Goal: Information Seeking & Learning: Learn about a topic

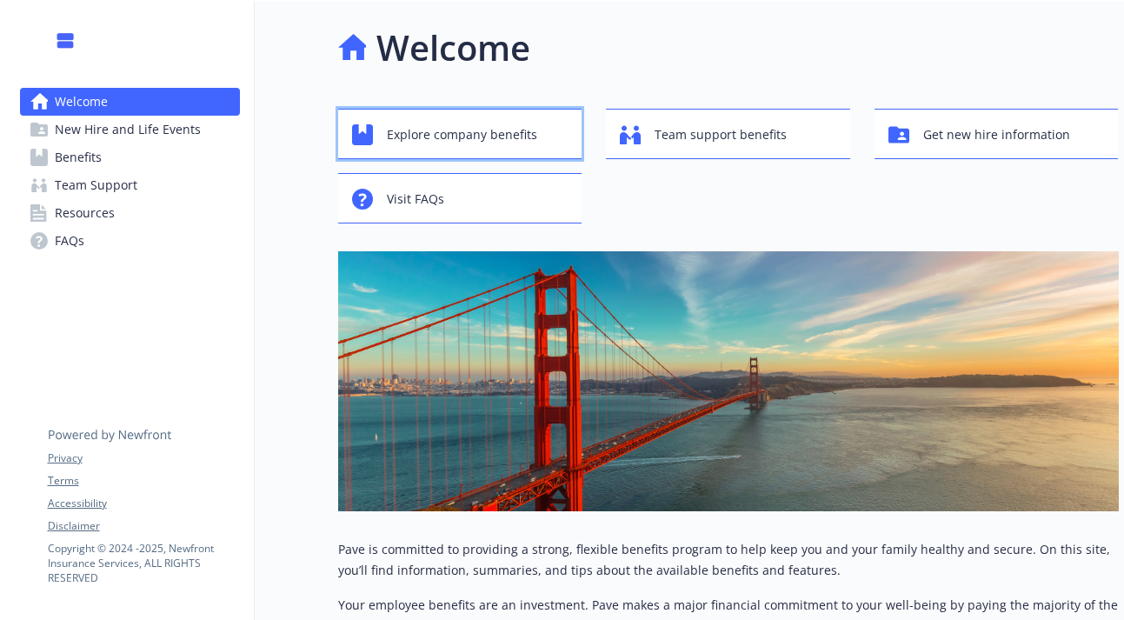
click at [423, 117] on button "Explore company benefits" at bounding box center [460, 134] width 244 height 50
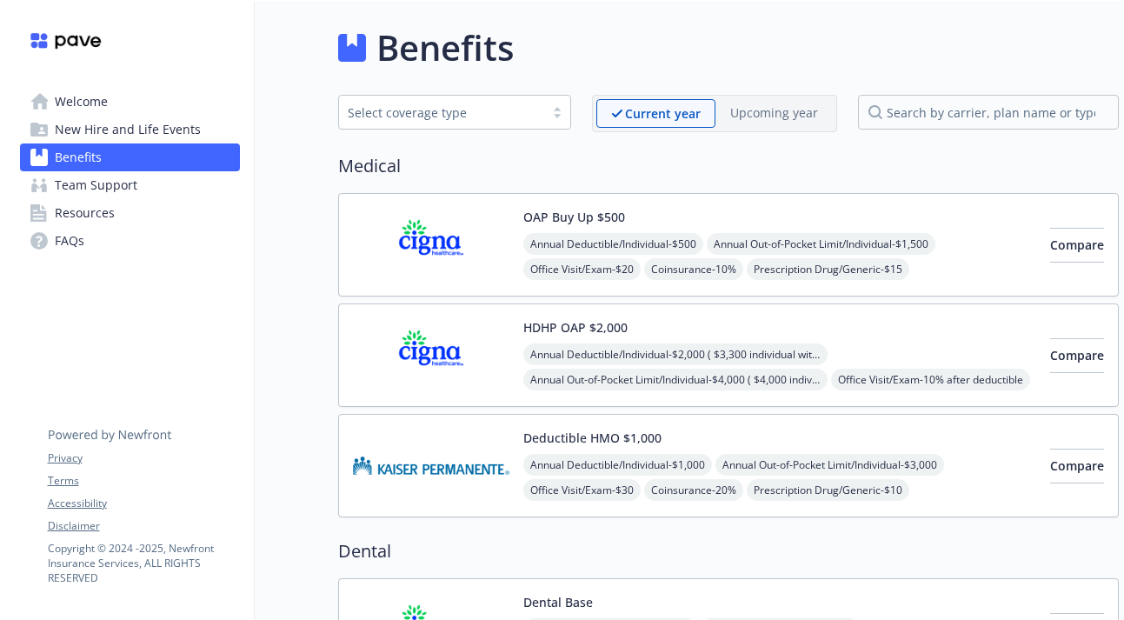
click at [121, 137] on span "New Hire and Life Events" at bounding box center [128, 130] width 146 height 28
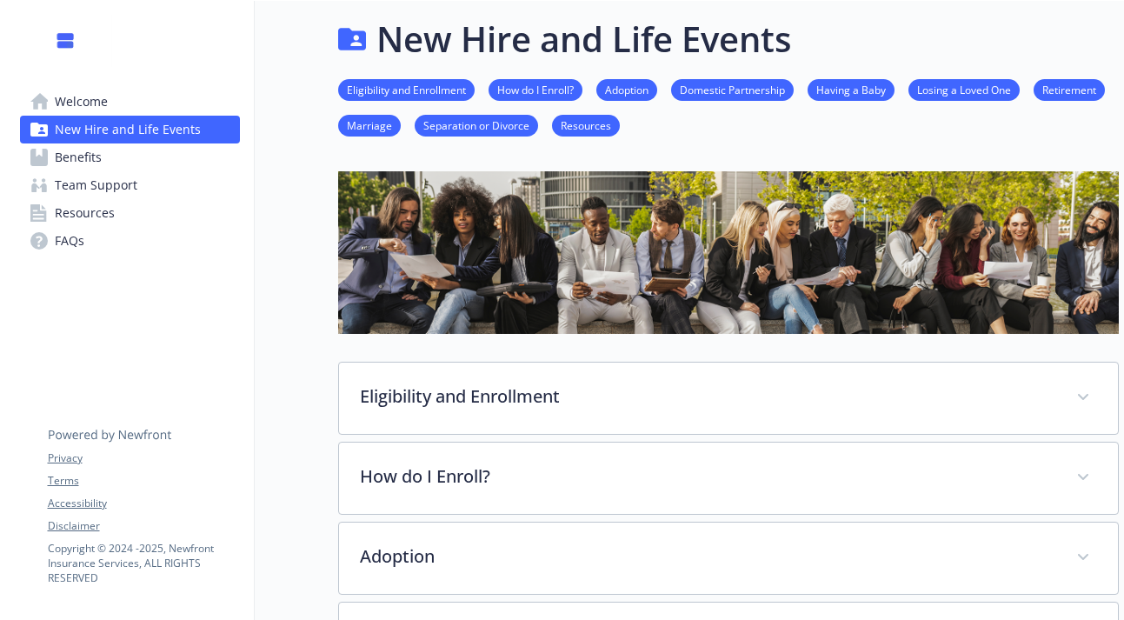
scroll to position [10, 0]
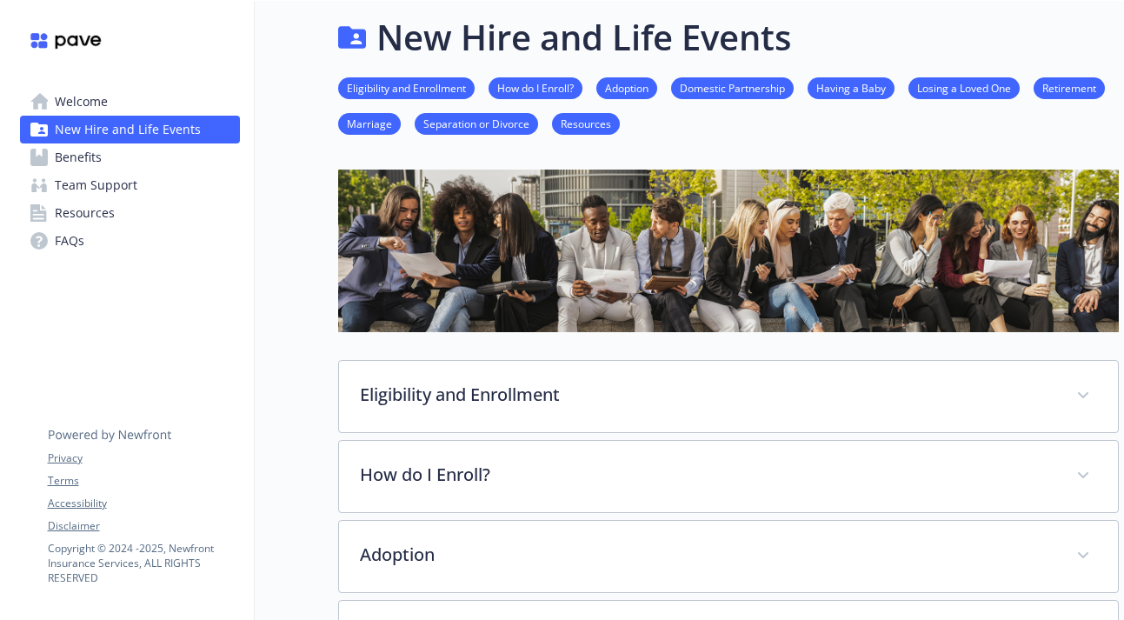
click at [169, 184] on link "Team Support" at bounding box center [130, 185] width 220 height 28
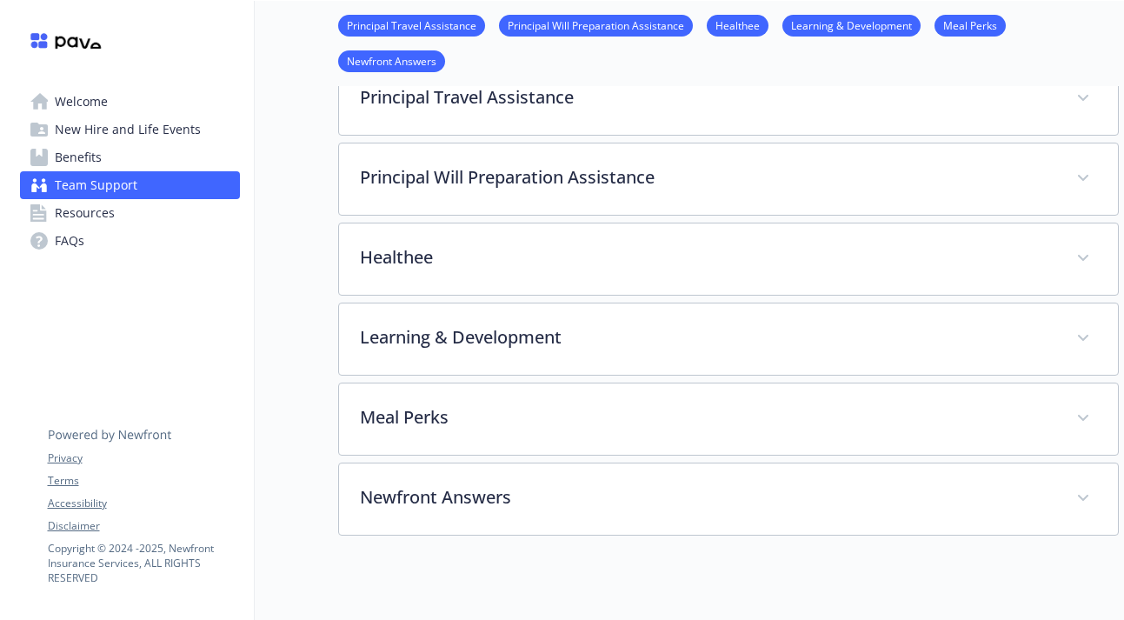
scroll to position [566, 0]
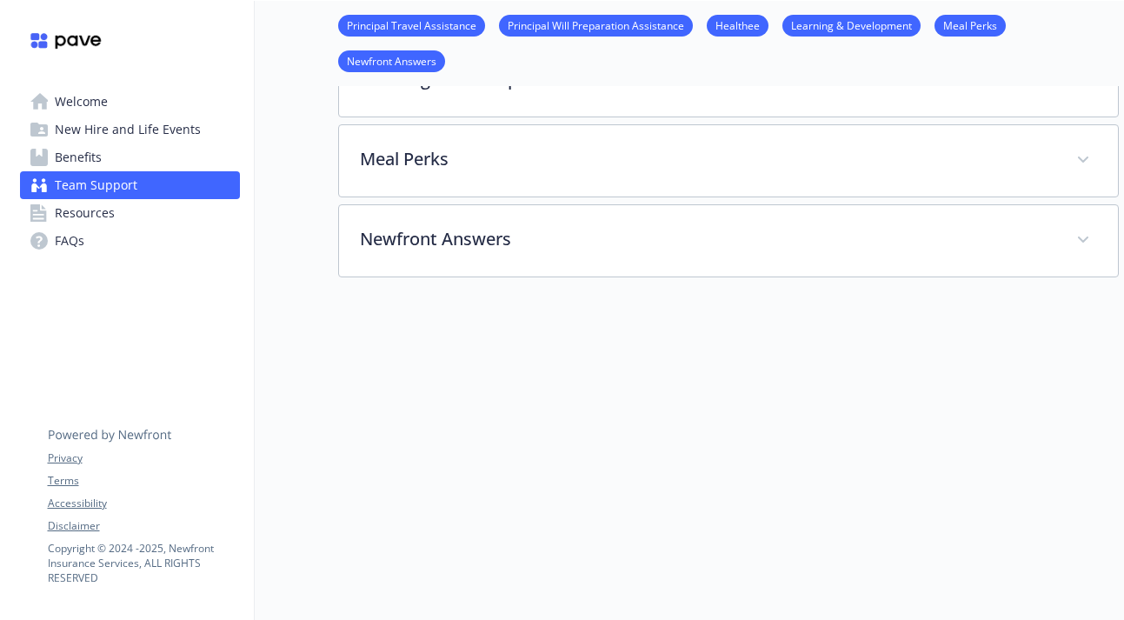
click at [551, 204] on div "Newfront Answers Newfront Answers is benefits help when you need it. With this …" at bounding box center [728, 240] width 781 height 73
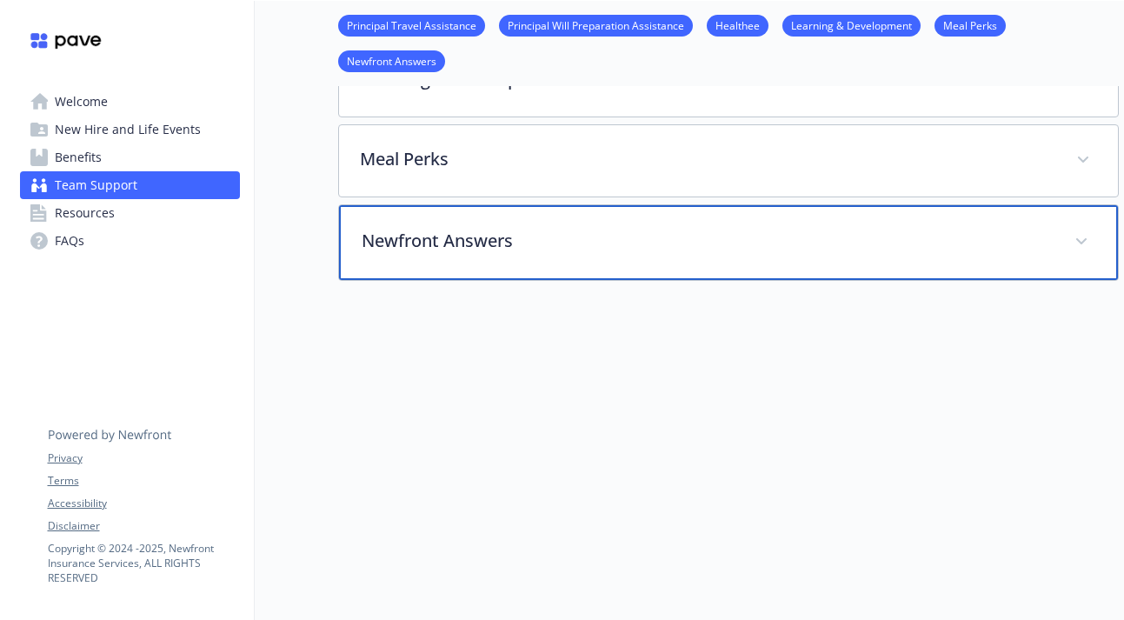
click at [546, 233] on p "Newfront Answers" at bounding box center [708, 241] width 692 height 26
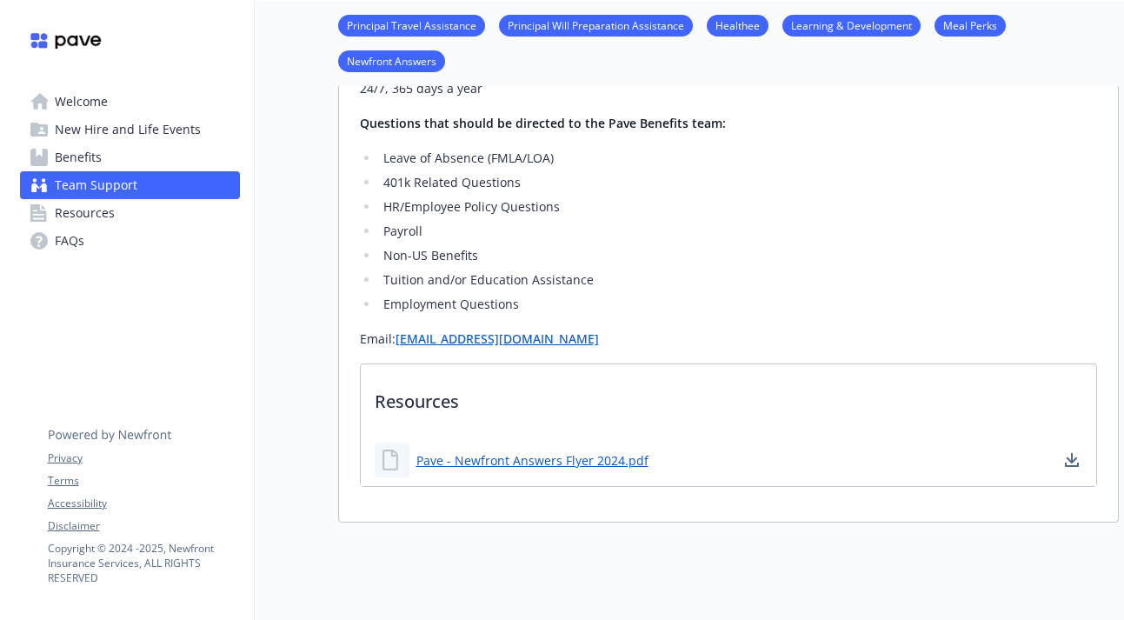
scroll to position [0, 0]
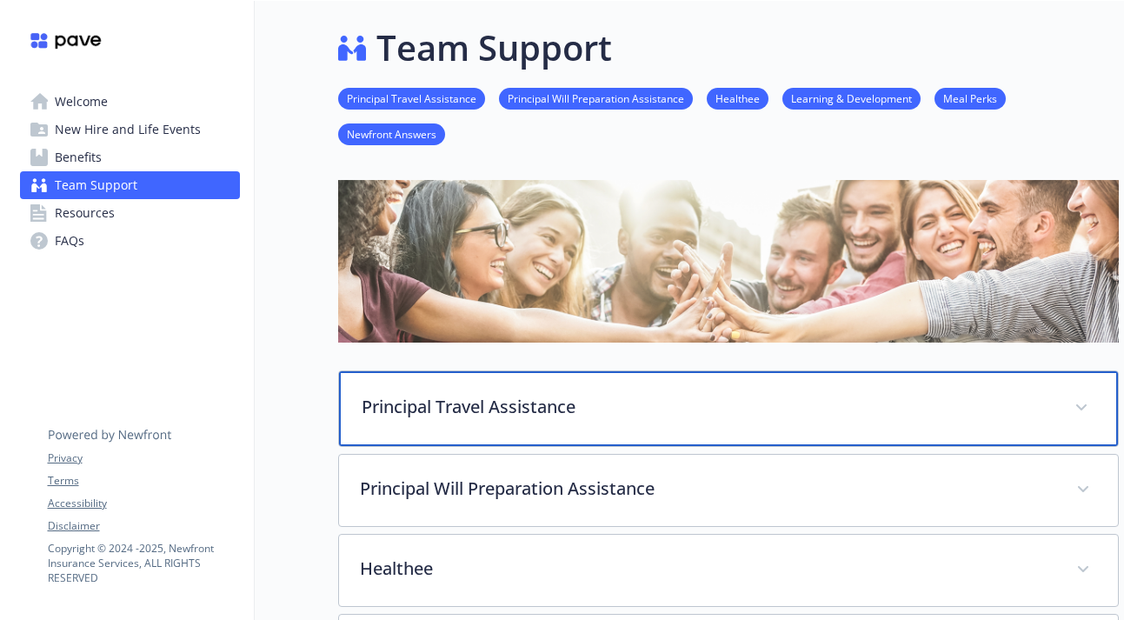
click at [510, 419] on div "Principal Travel Assistance" at bounding box center [728, 408] width 779 height 75
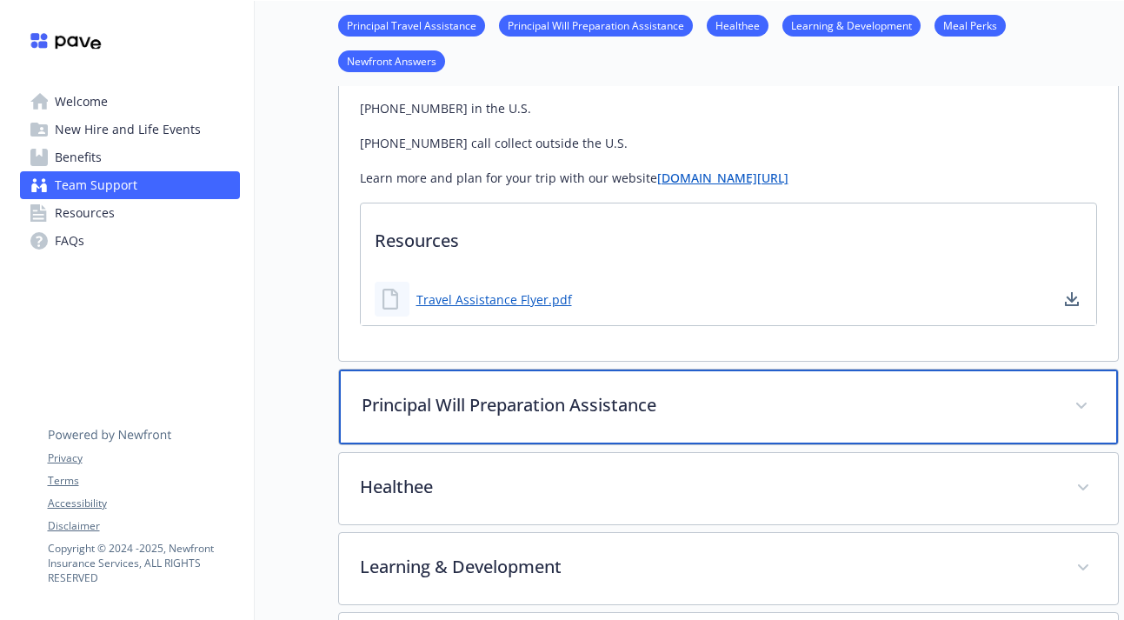
click at [512, 416] on p "Principal Will Preparation Assistance" at bounding box center [708, 405] width 692 height 26
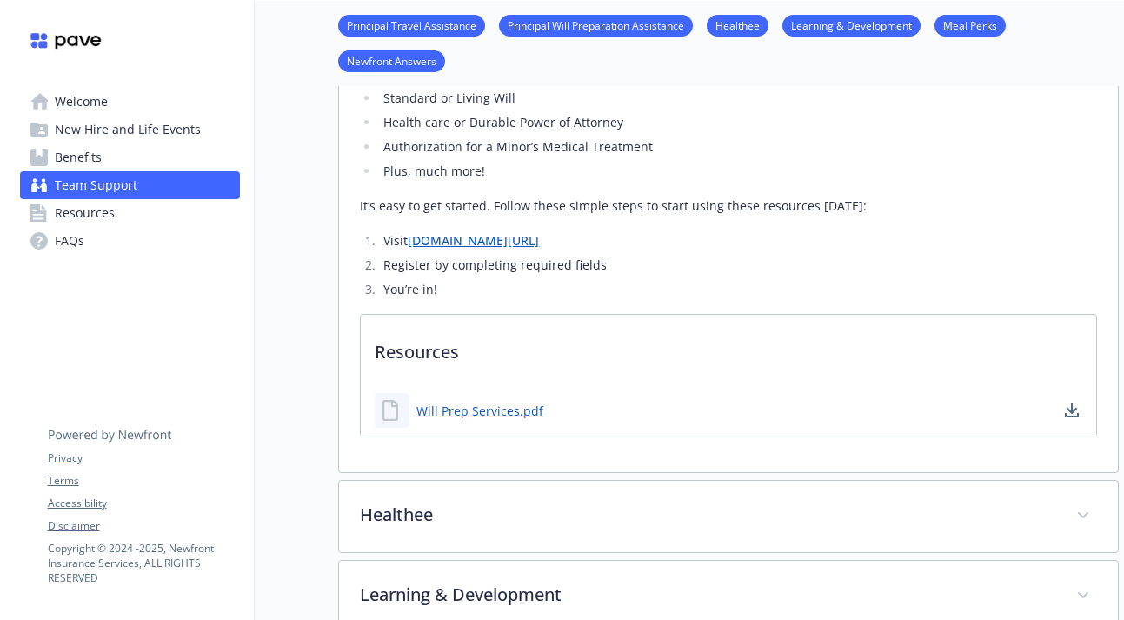
scroll to position [1120, 0]
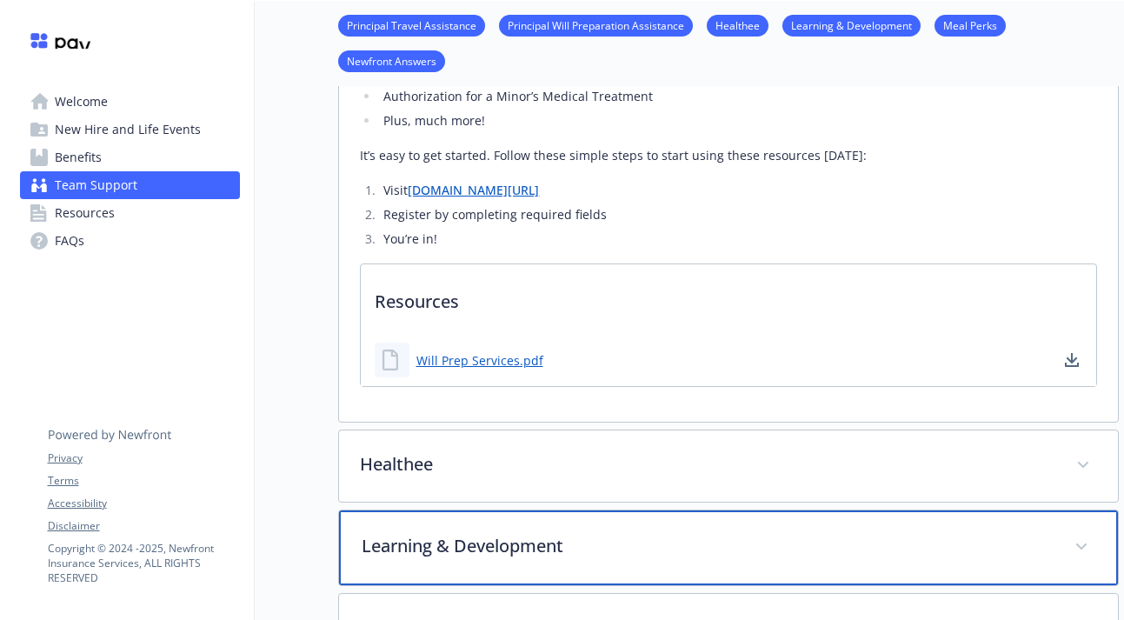
click at [522, 528] on div "Learning & Development" at bounding box center [728, 547] width 779 height 75
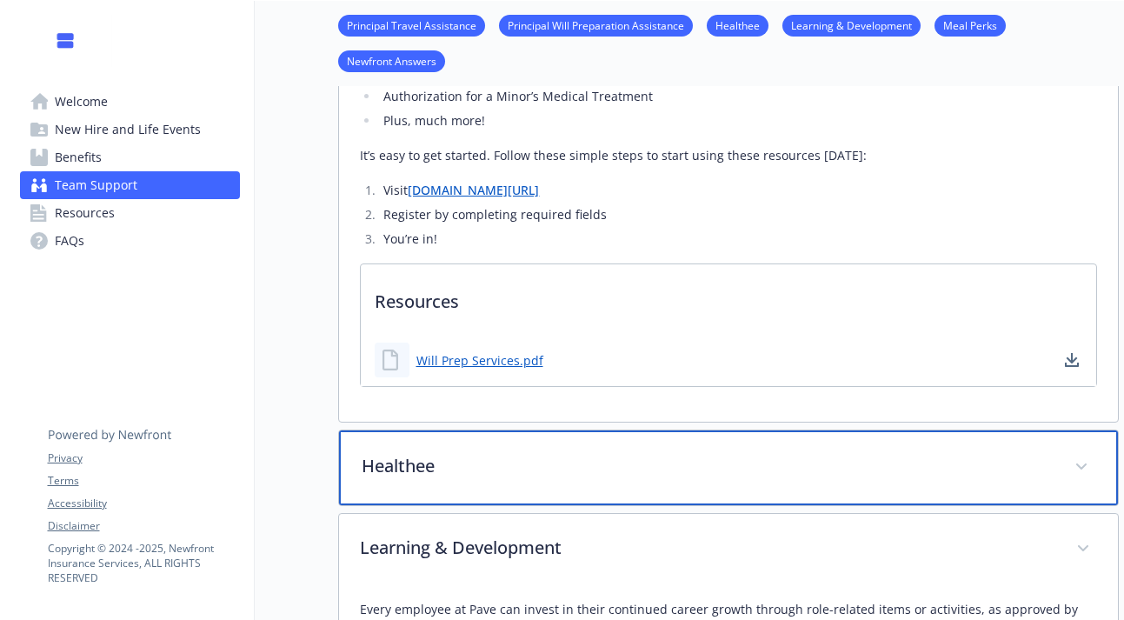
click at [526, 471] on p "Healthee" at bounding box center [708, 466] width 692 height 26
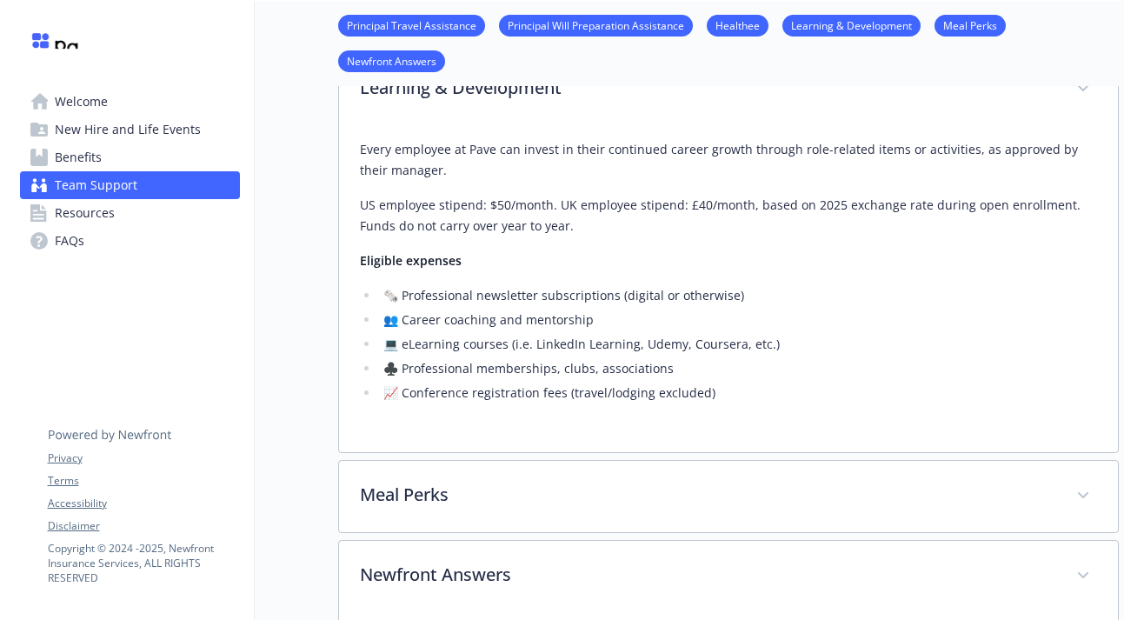
scroll to position [2607, 0]
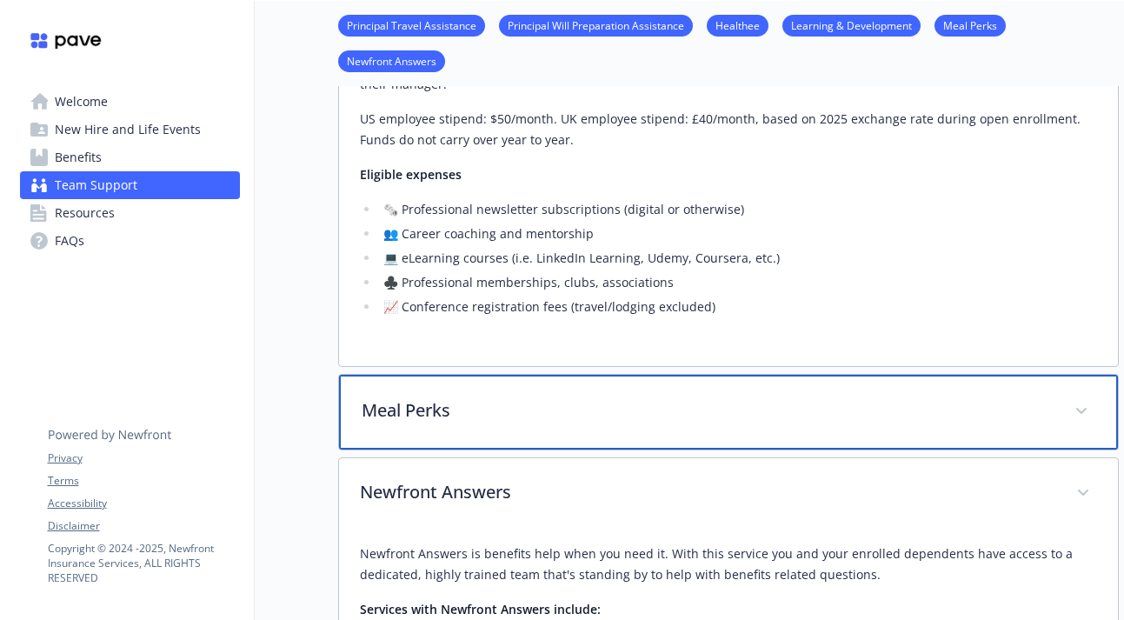
click at [530, 410] on div "Meal Perks" at bounding box center [728, 412] width 779 height 75
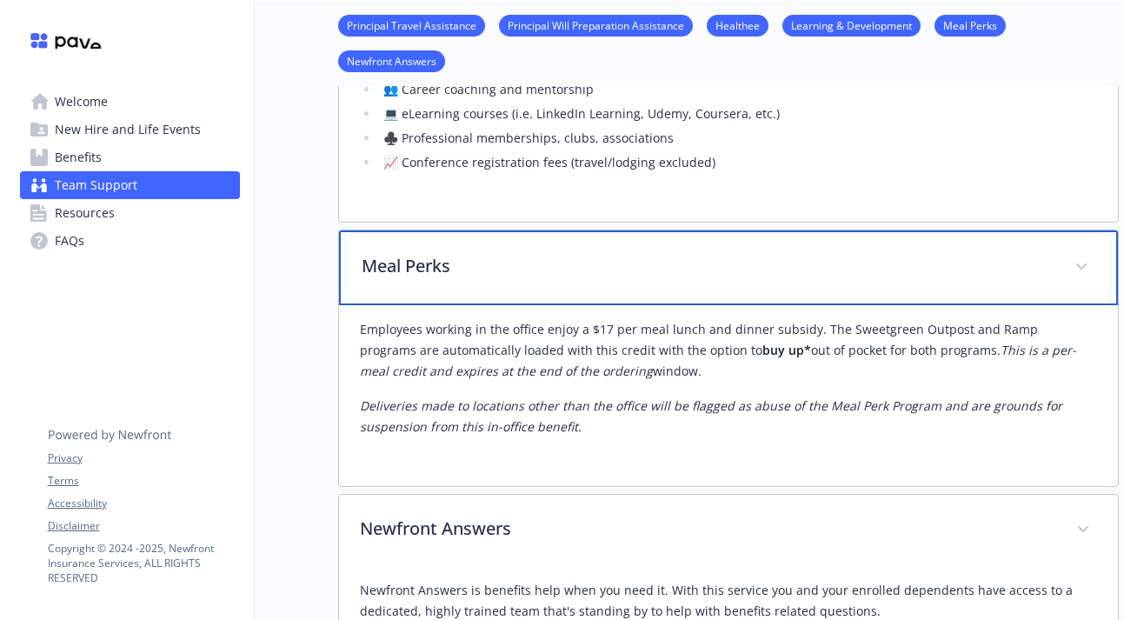
scroll to position [2738, 0]
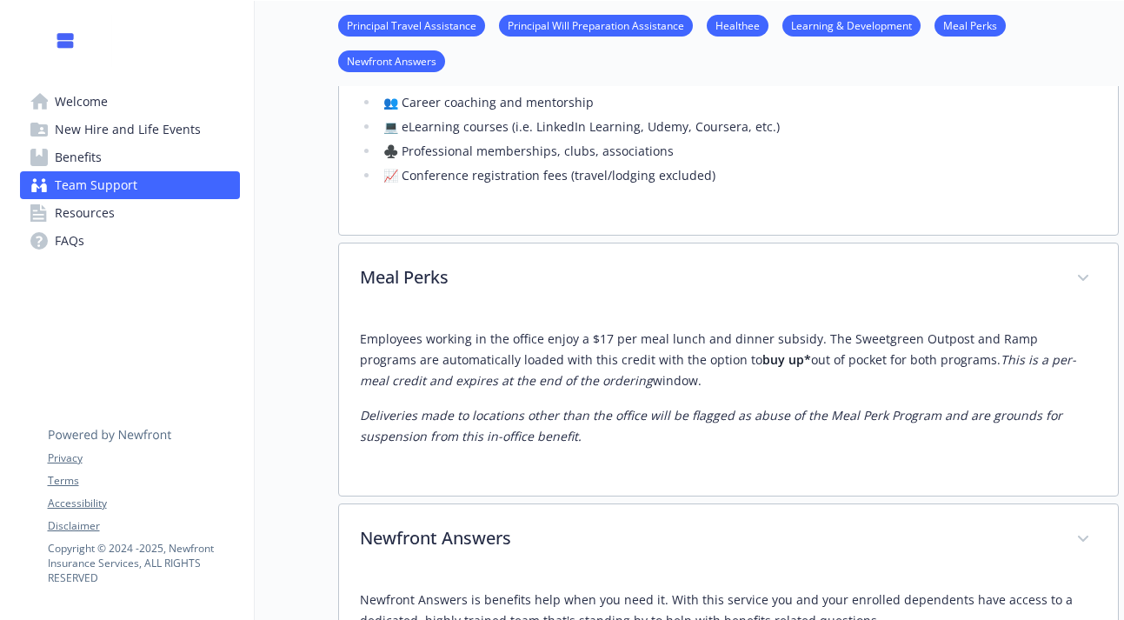
click at [92, 215] on span "Resources" at bounding box center [85, 213] width 60 height 28
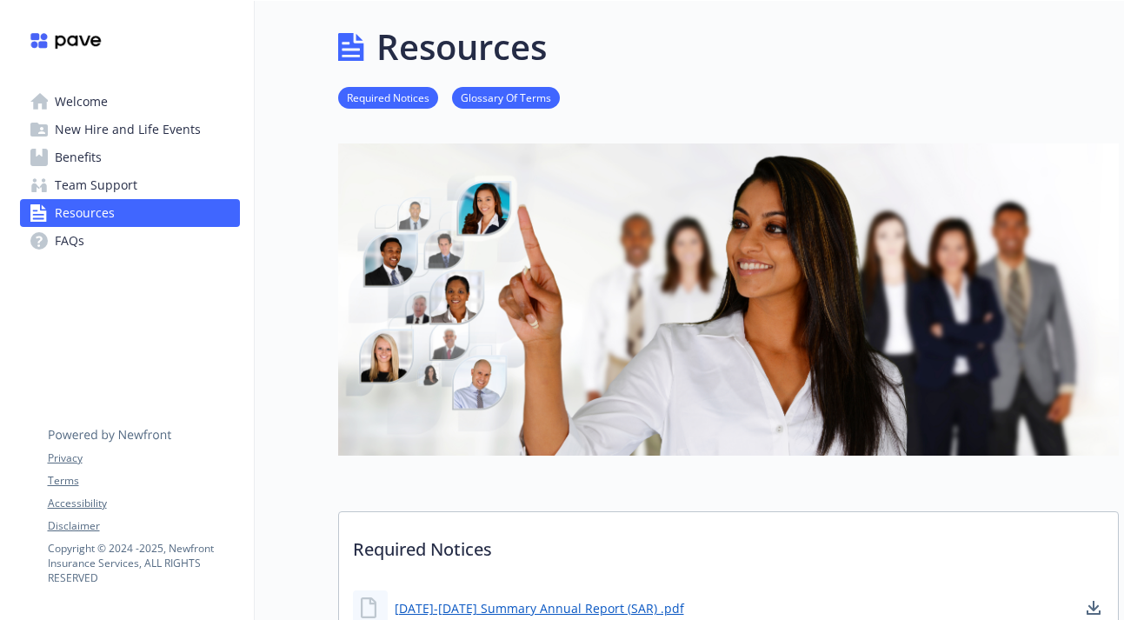
scroll to position [2738, 0]
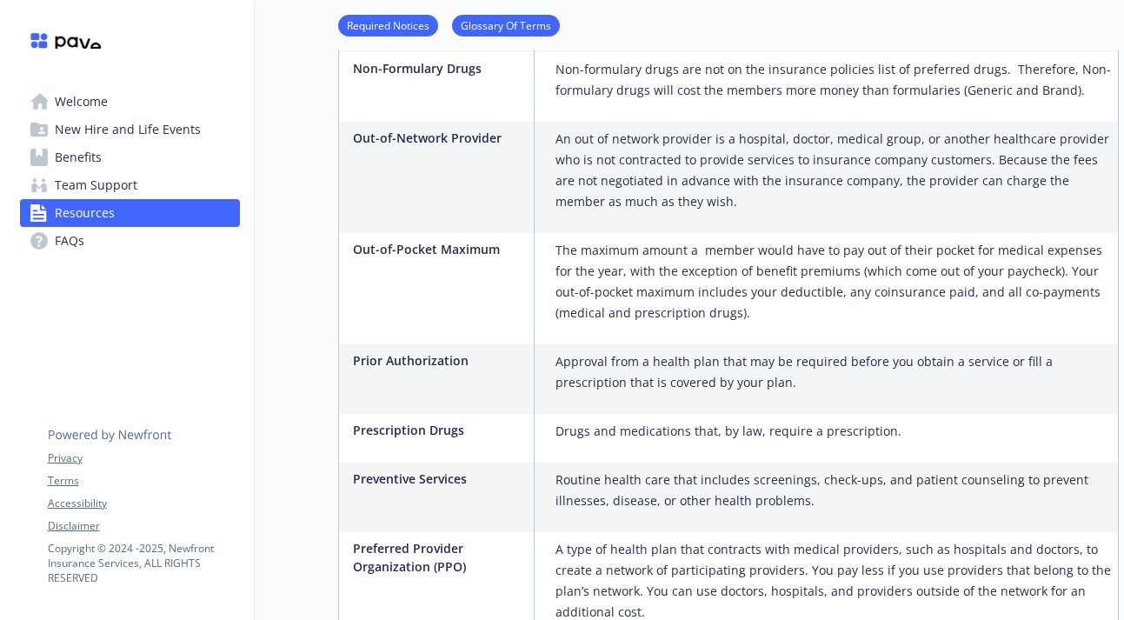
click at [143, 168] on link "Benefits" at bounding box center [130, 157] width 220 height 28
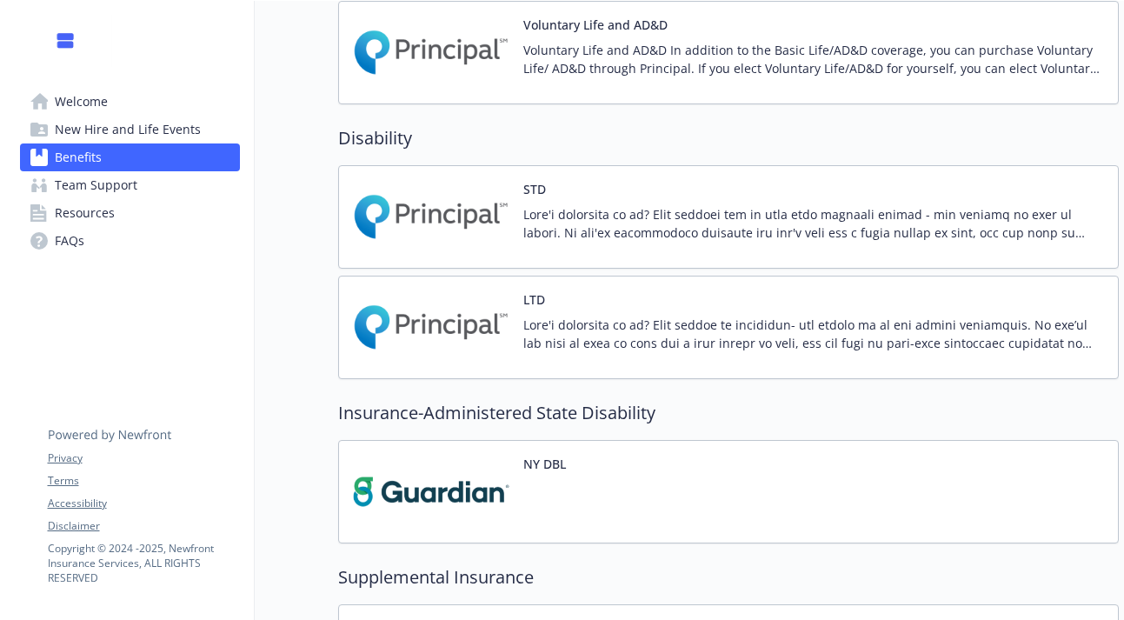
scroll to position [822, 0]
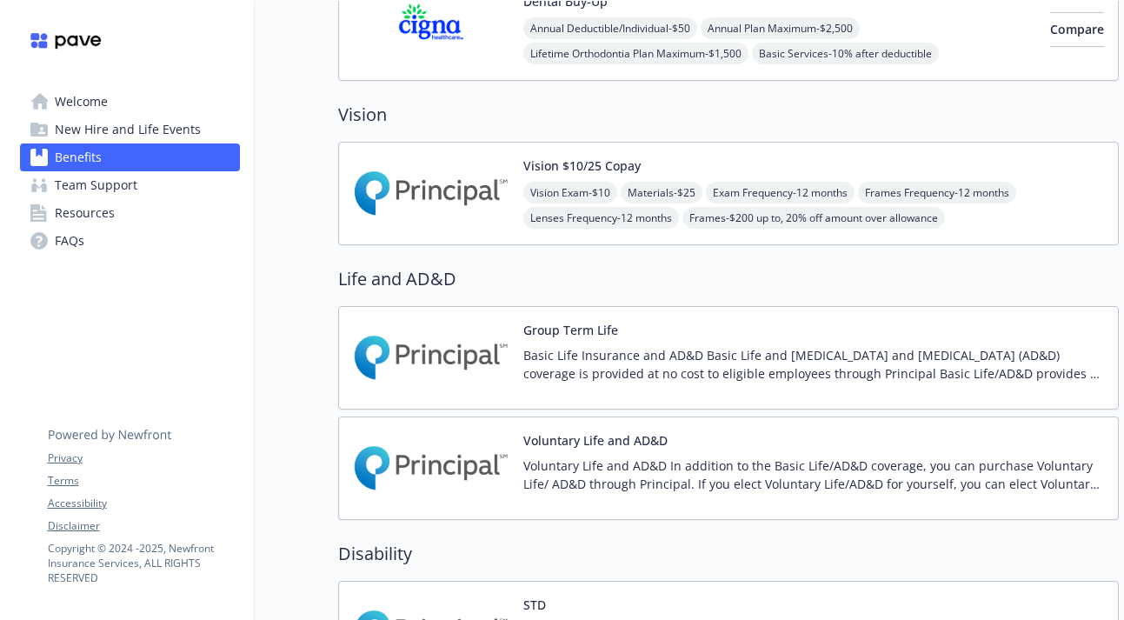
click at [113, 131] on span "New Hire and Life Events" at bounding box center [128, 130] width 146 height 28
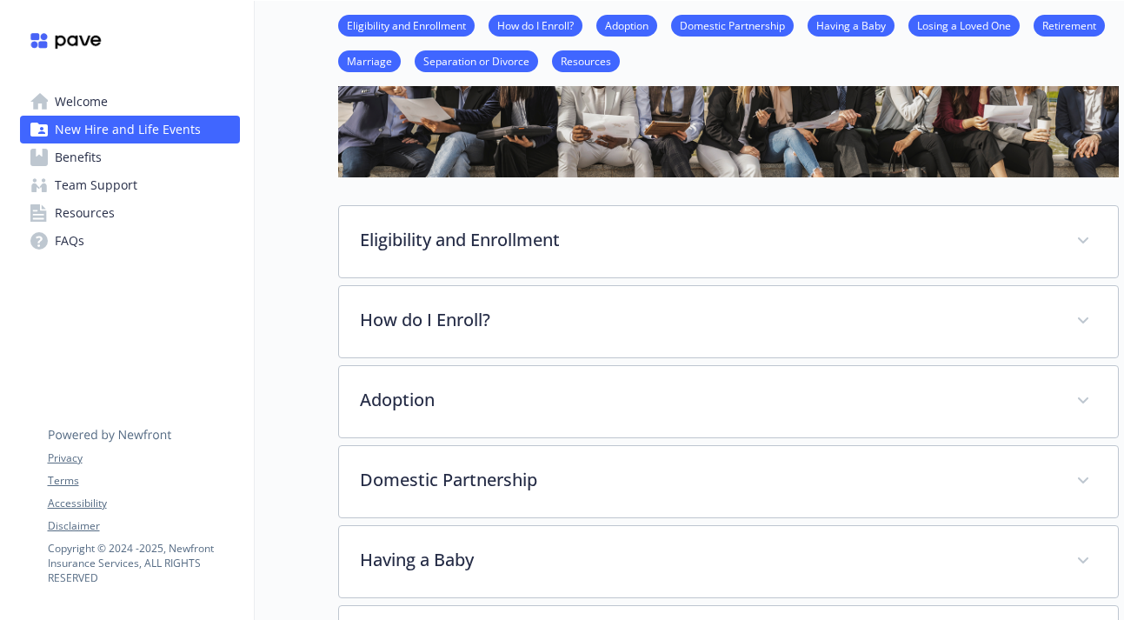
scroll to position [157, 0]
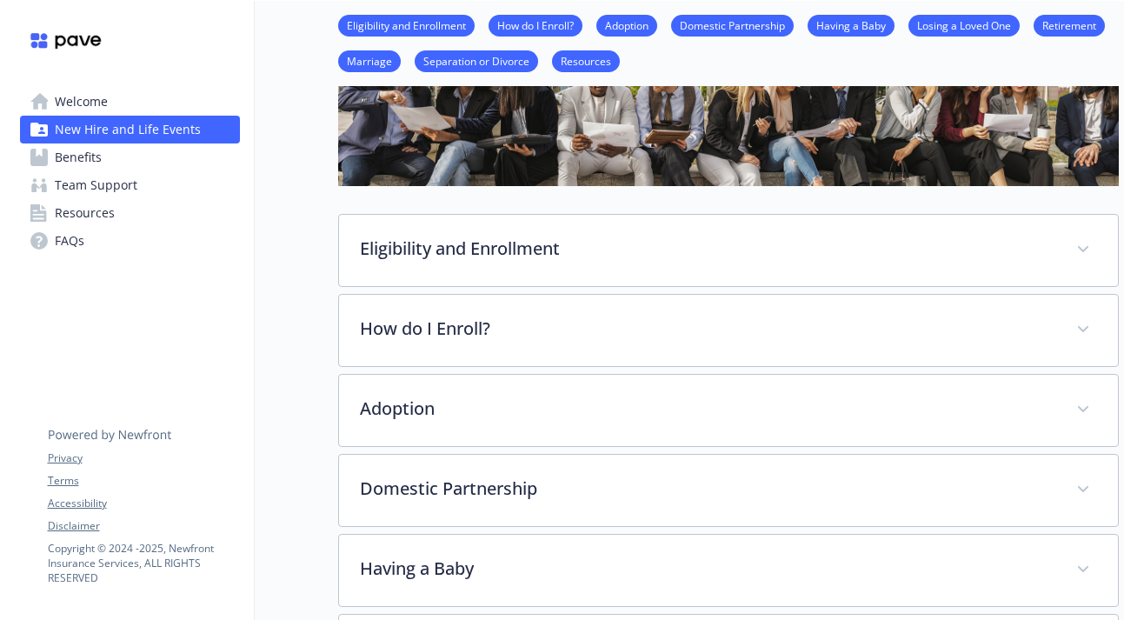
click at [178, 105] on link "Welcome" at bounding box center [130, 102] width 220 height 28
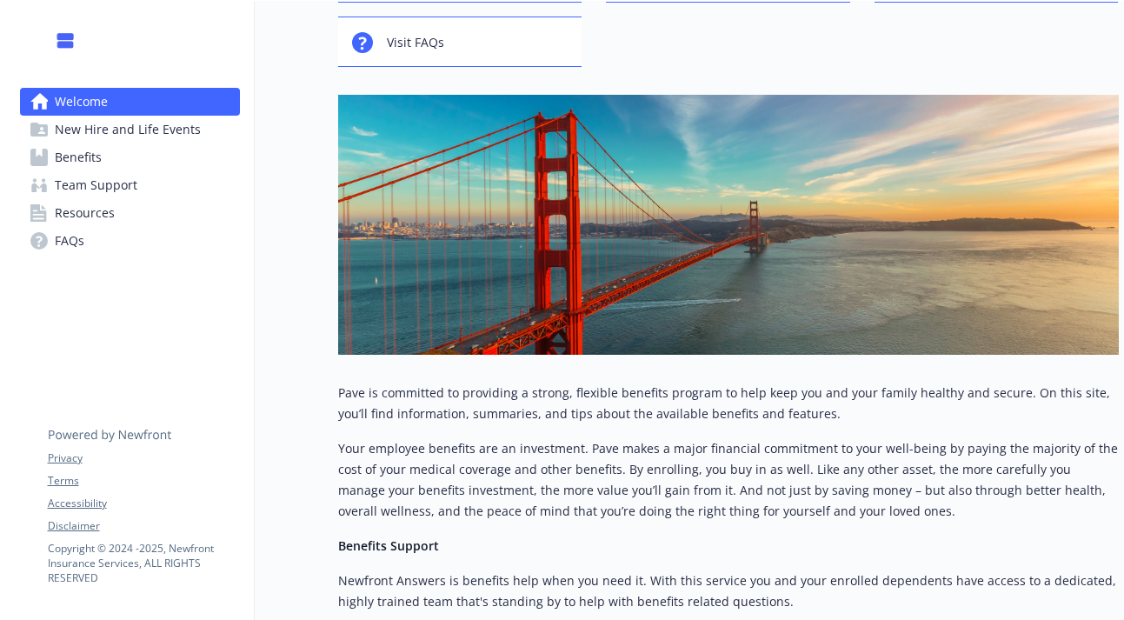
scroll to position [505, 0]
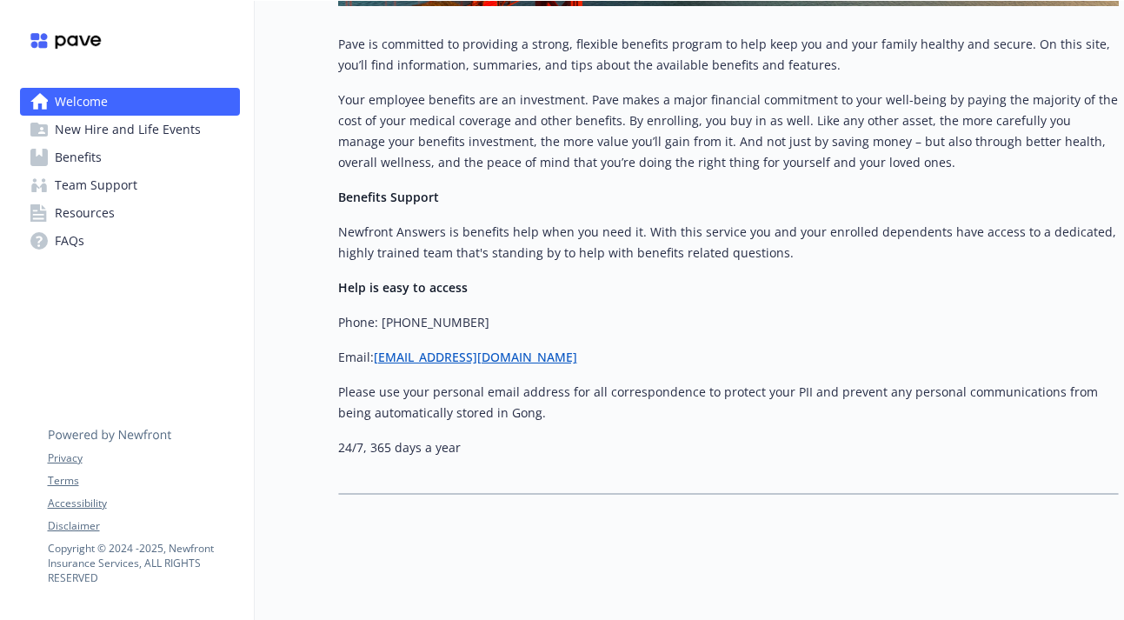
click at [135, 160] on link "Benefits" at bounding box center [130, 157] width 220 height 28
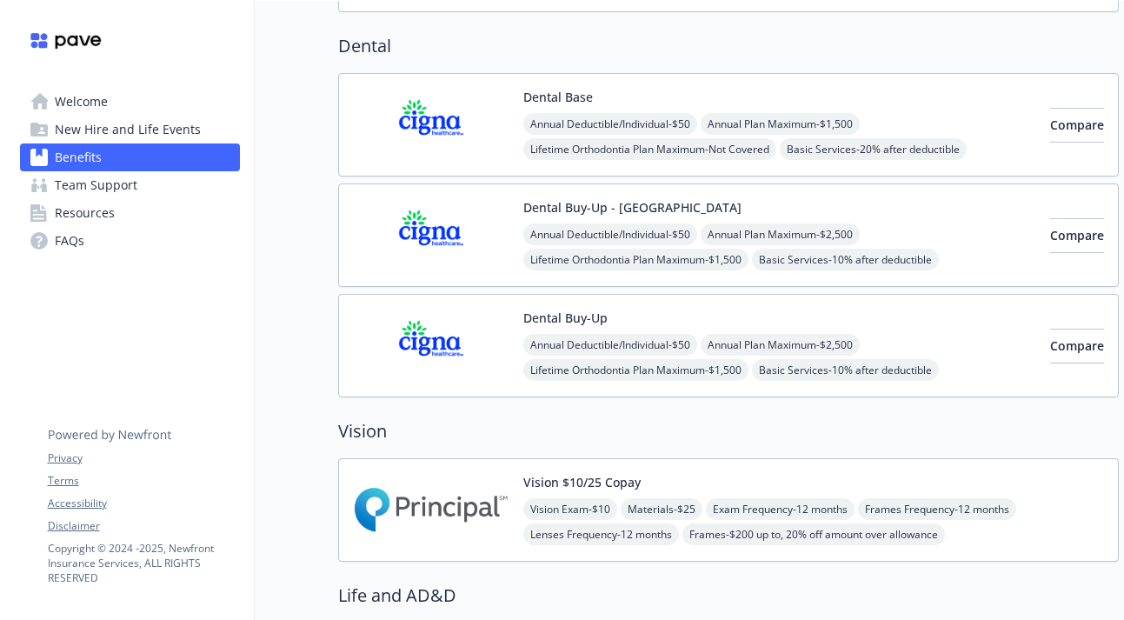
click at [99, 210] on span "Resources" at bounding box center [85, 213] width 60 height 28
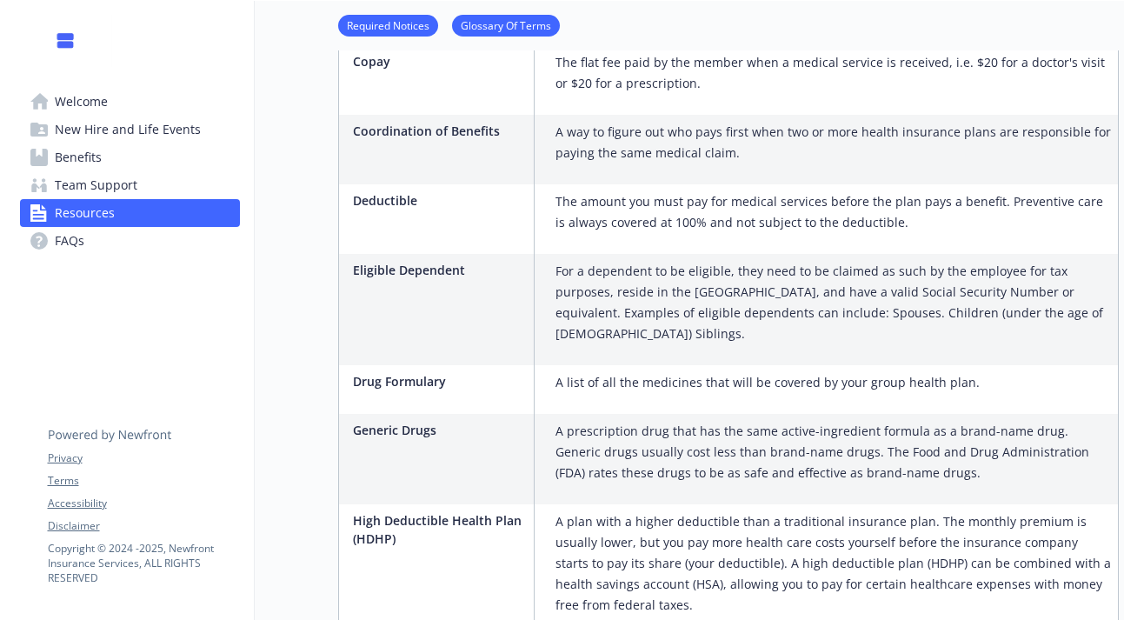
scroll to position [1748, 0]
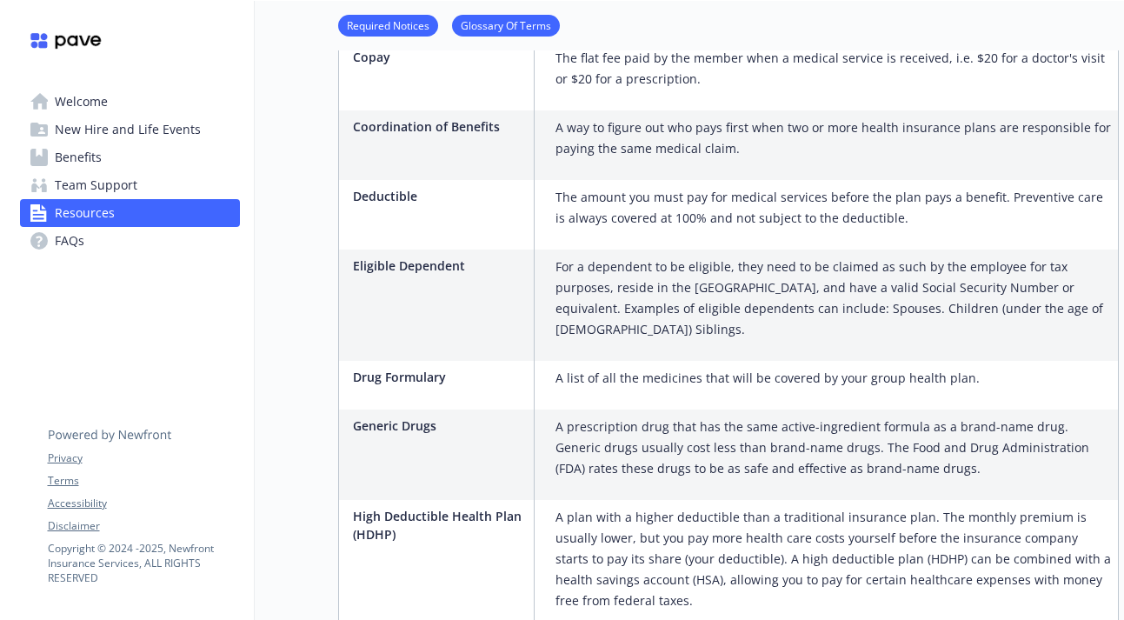
click at [156, 182] on link "Team Support" at bounding box center [130, 185] width 220 height 28
